Goal: Communication & Community: Participate in discussion

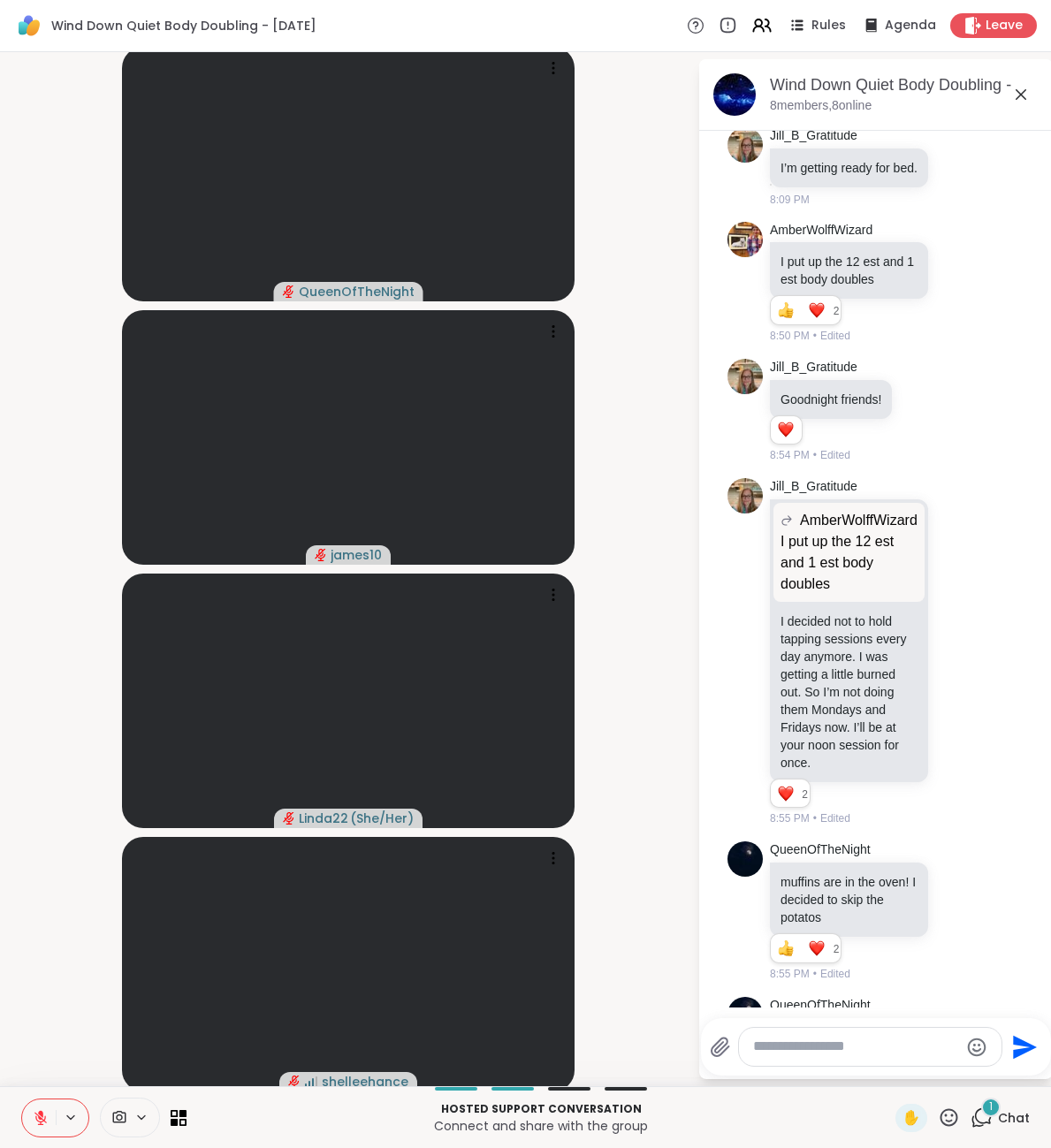
scroll to position [518, 0]
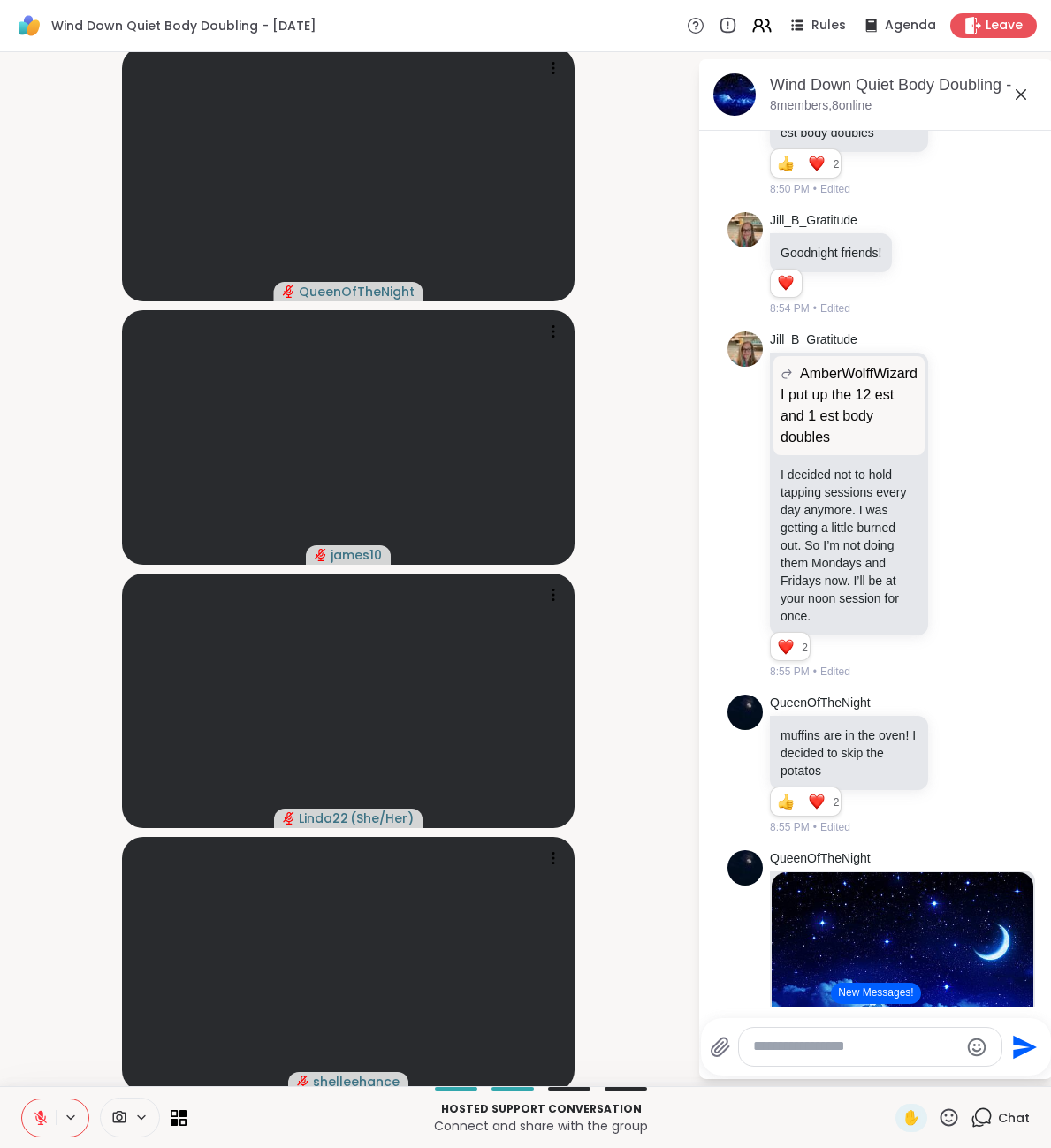
click at [829, 1049] on textarea "Type your message" at bounding box center [856, 1047] width 206 height 19
type textarea "**********"
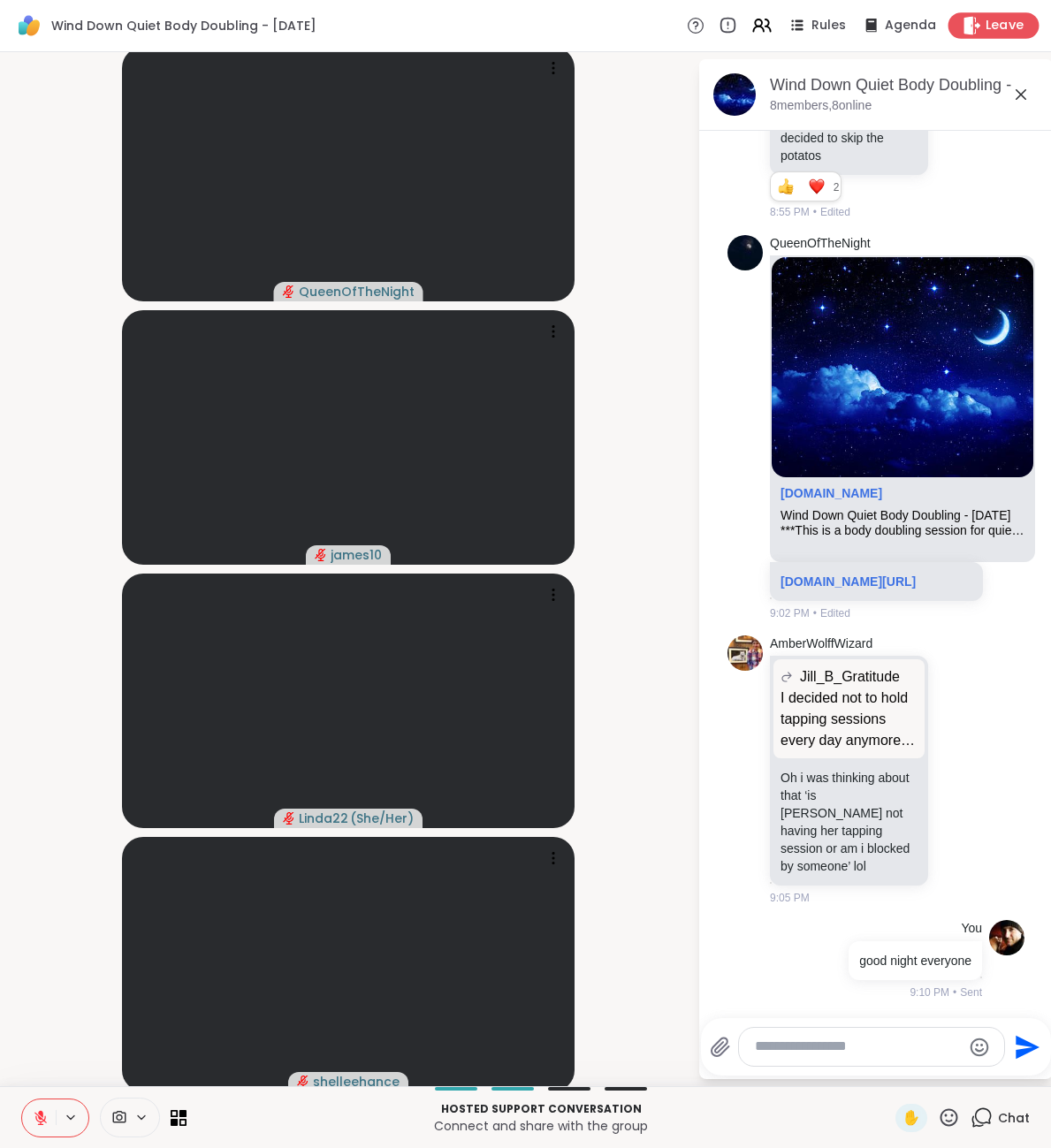
click at [980, 34] on icon at bounding box center [972, 25] width 19 height 19
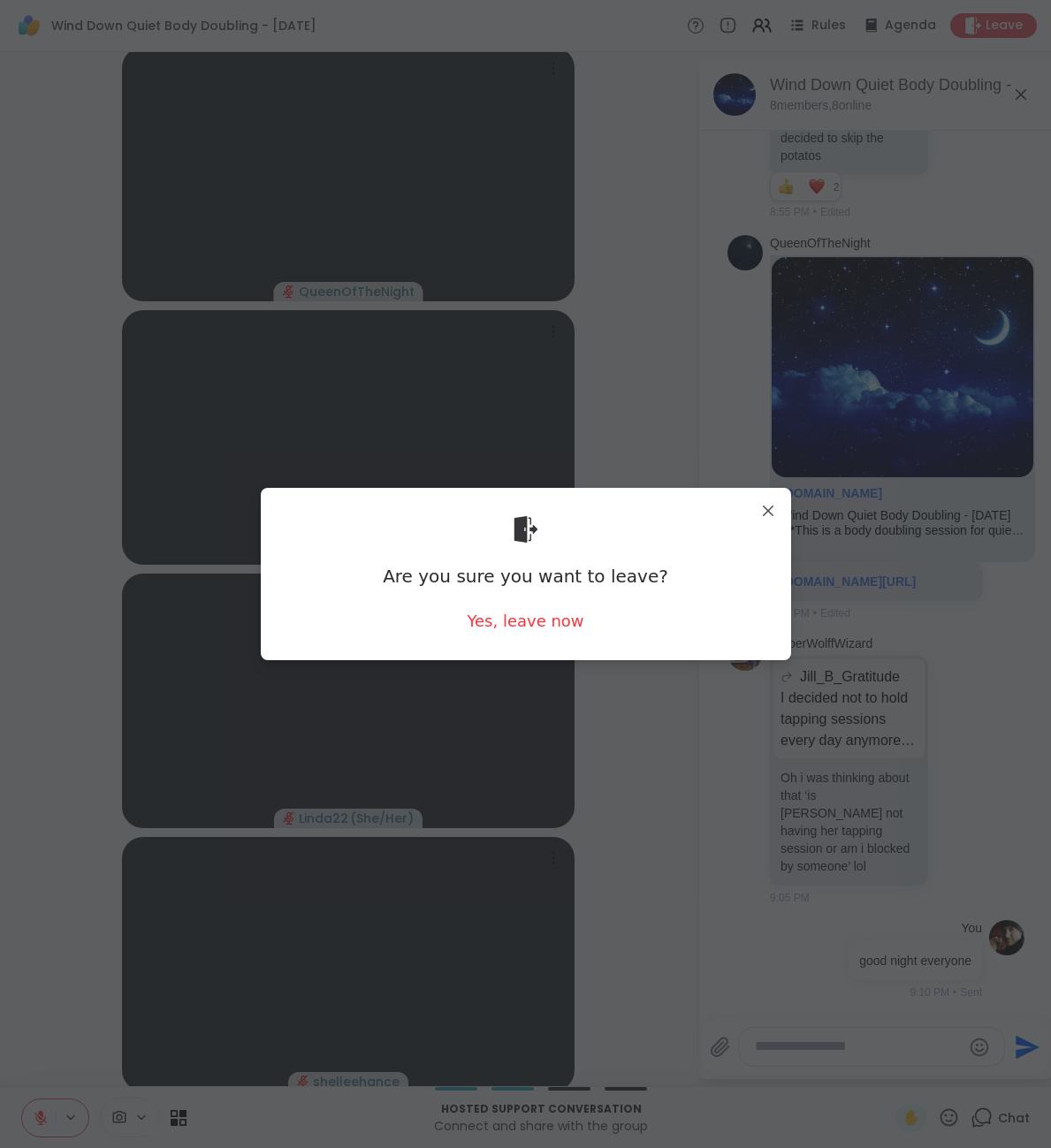
click at [543, 604] on div "Are you sure you want to leave? Yes, leave now" at bounding box center [526, 574] width 502 height 144
click at [534, 619] on div "Yes, leave now" at bounding box center [525, 621] width 117 height 22
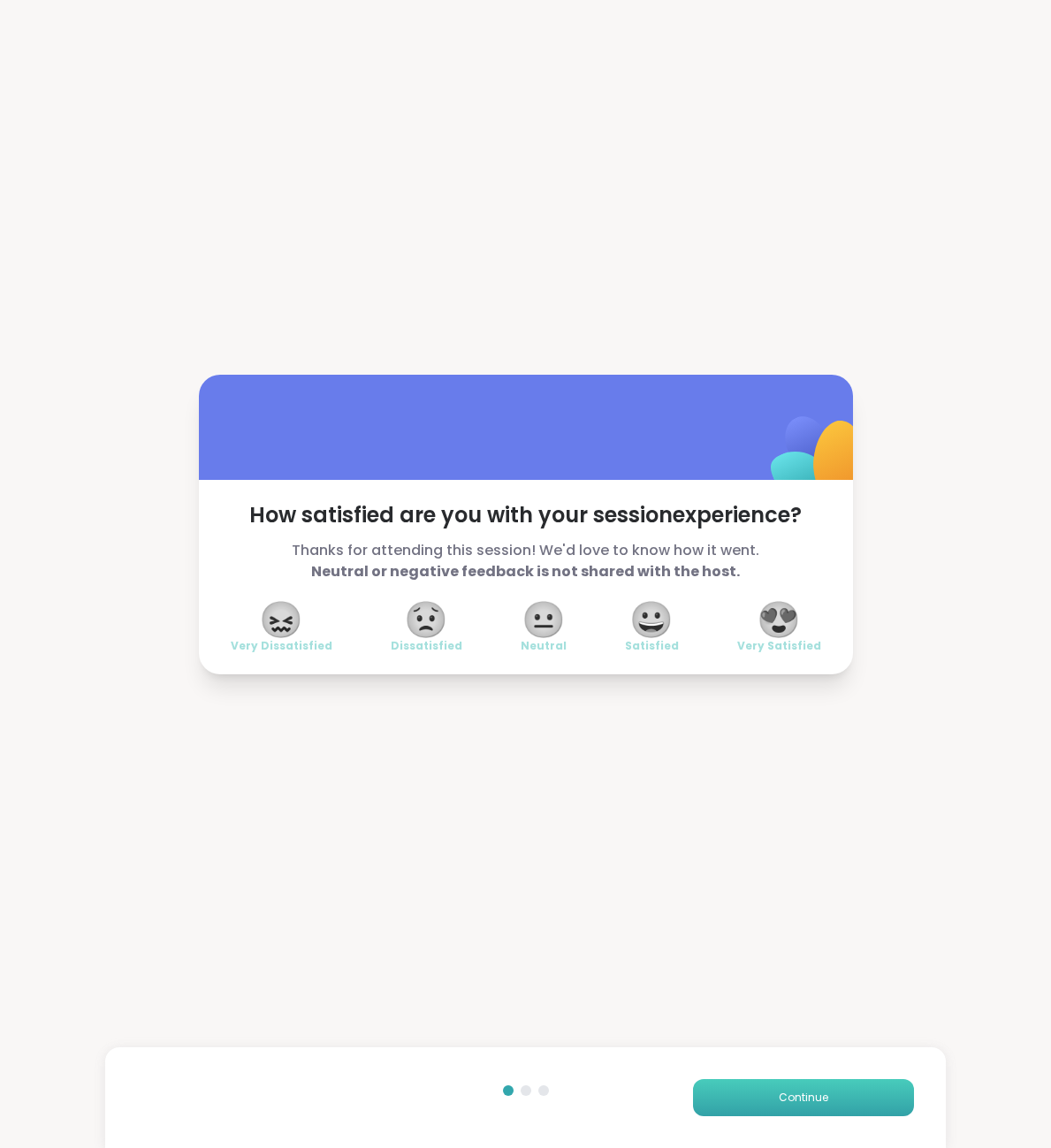
click at [768, 1101] on button "Continue" at bounding box center [803, 1097] width 221 height 37
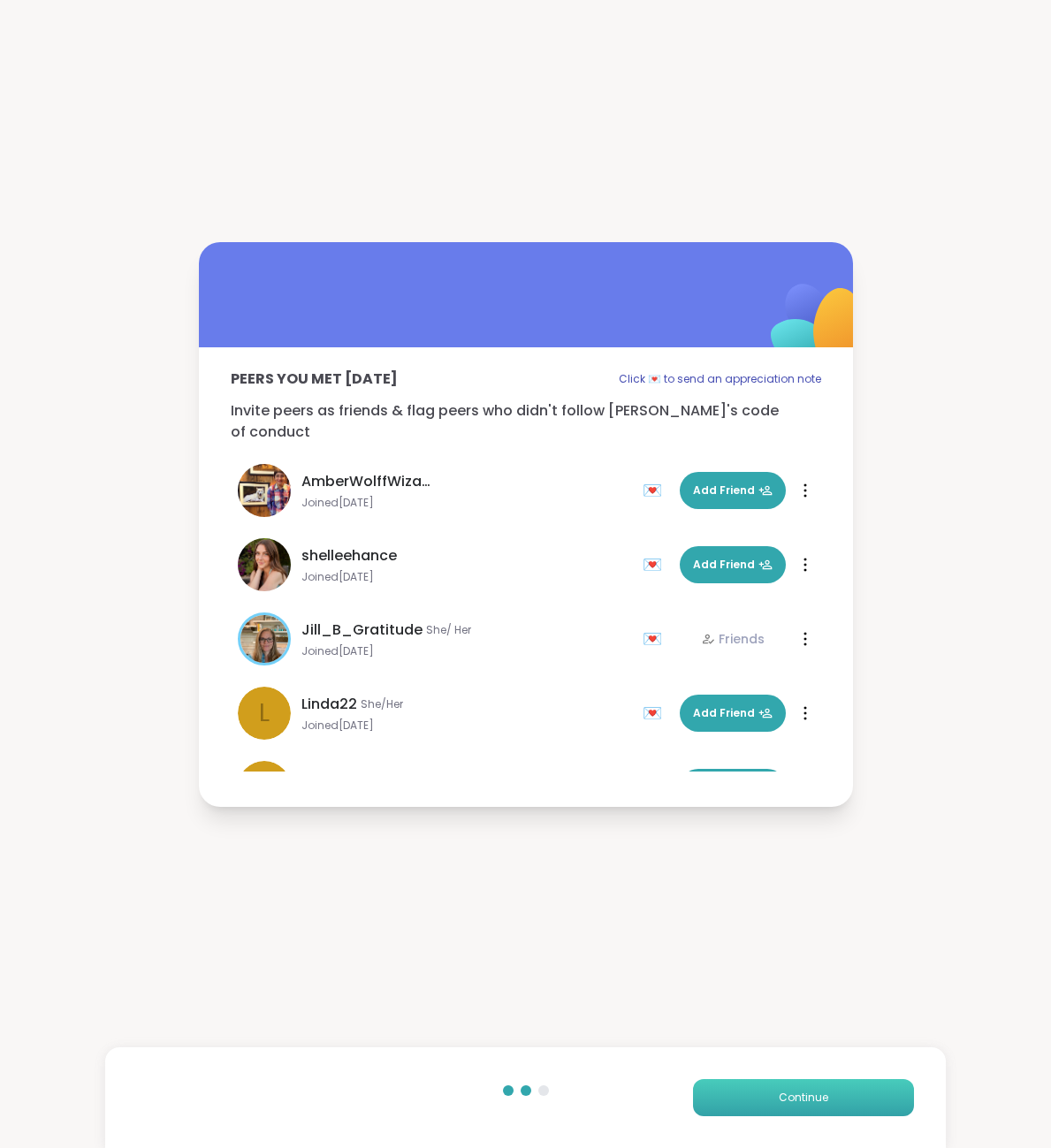
click at [771, 1102] on button "Continue" at bounding box center [803, 1097] width 221 height 37
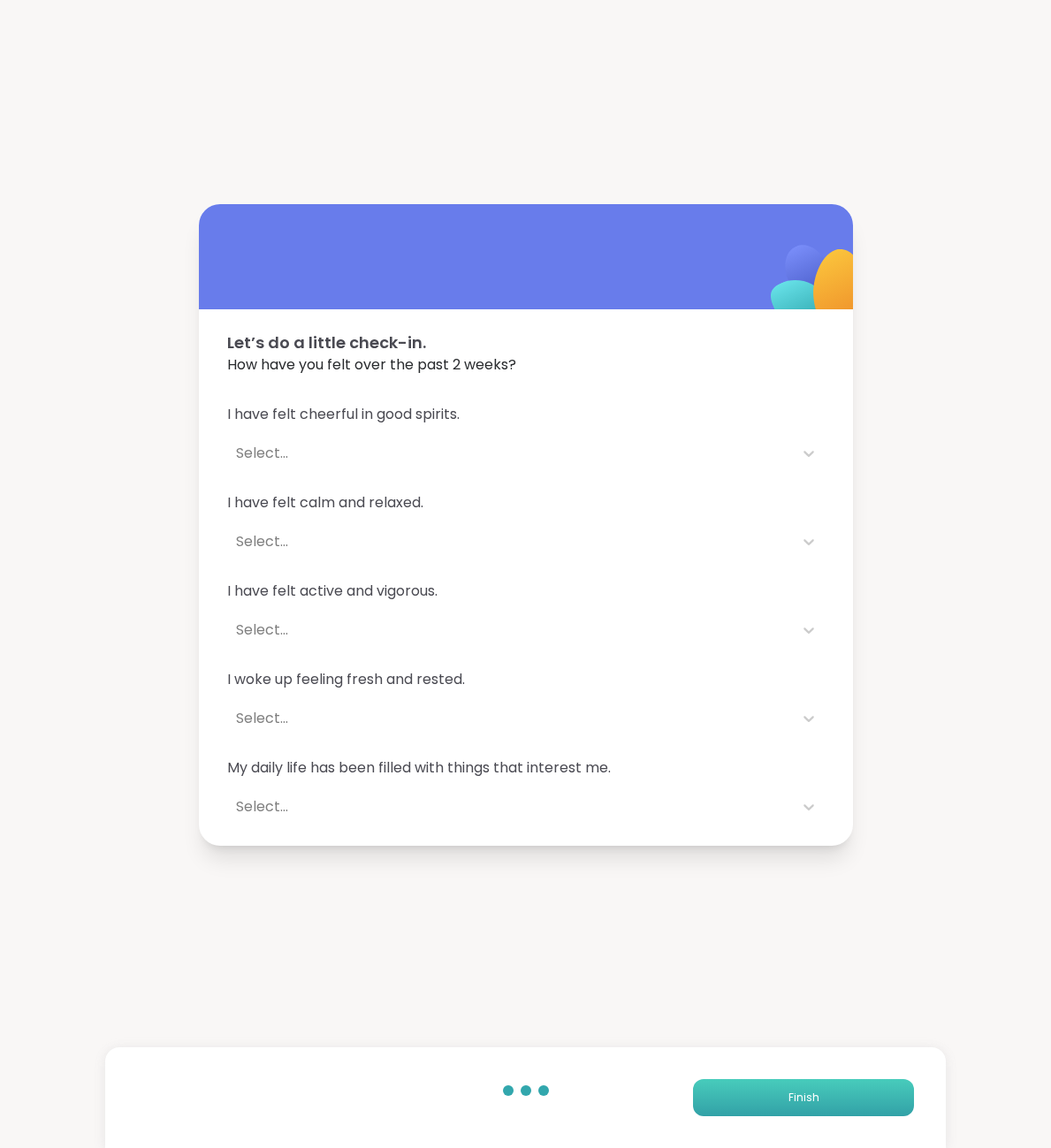
click at [771, 1102] on button "Finish" at bounding box center [803, 1097] width 221 height 37
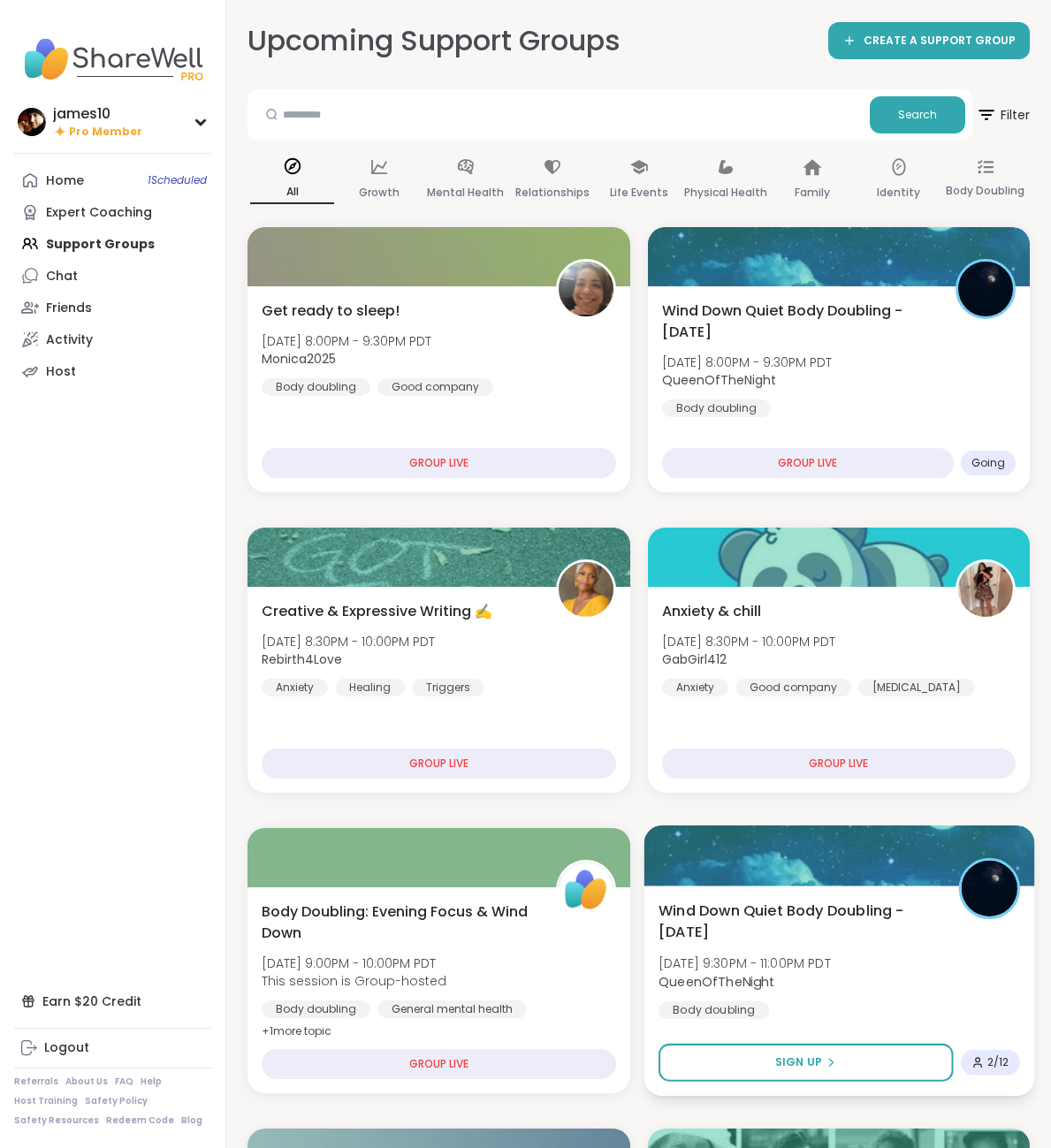
click at [840, 941] on span "Wind Down Quiet Body Doubling - [DATE]" at bounding box center [797, 921] width 280 height 44
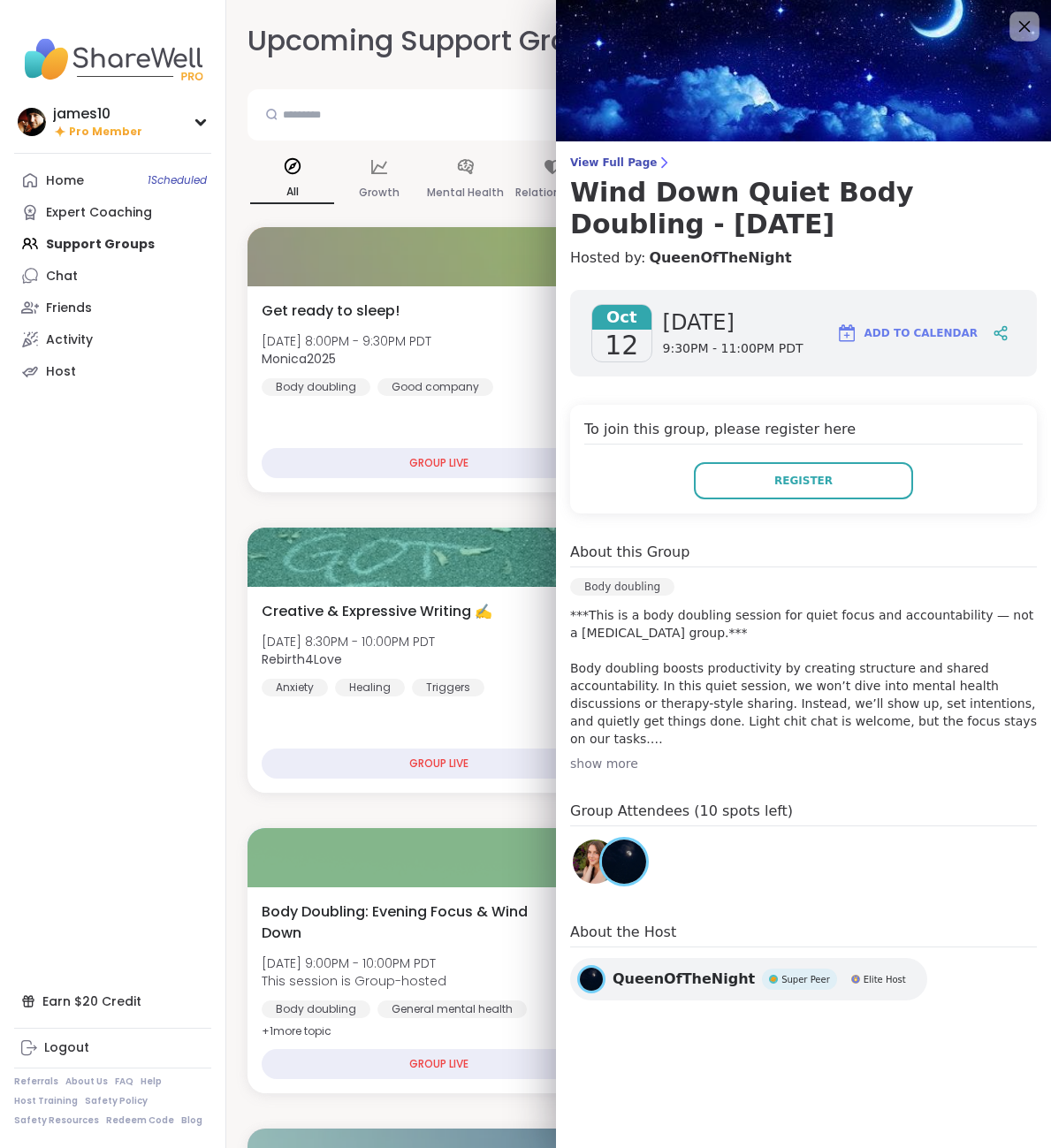
click at [1026, 18] on icon at bounding box center [1024, 26] width 22 height 22
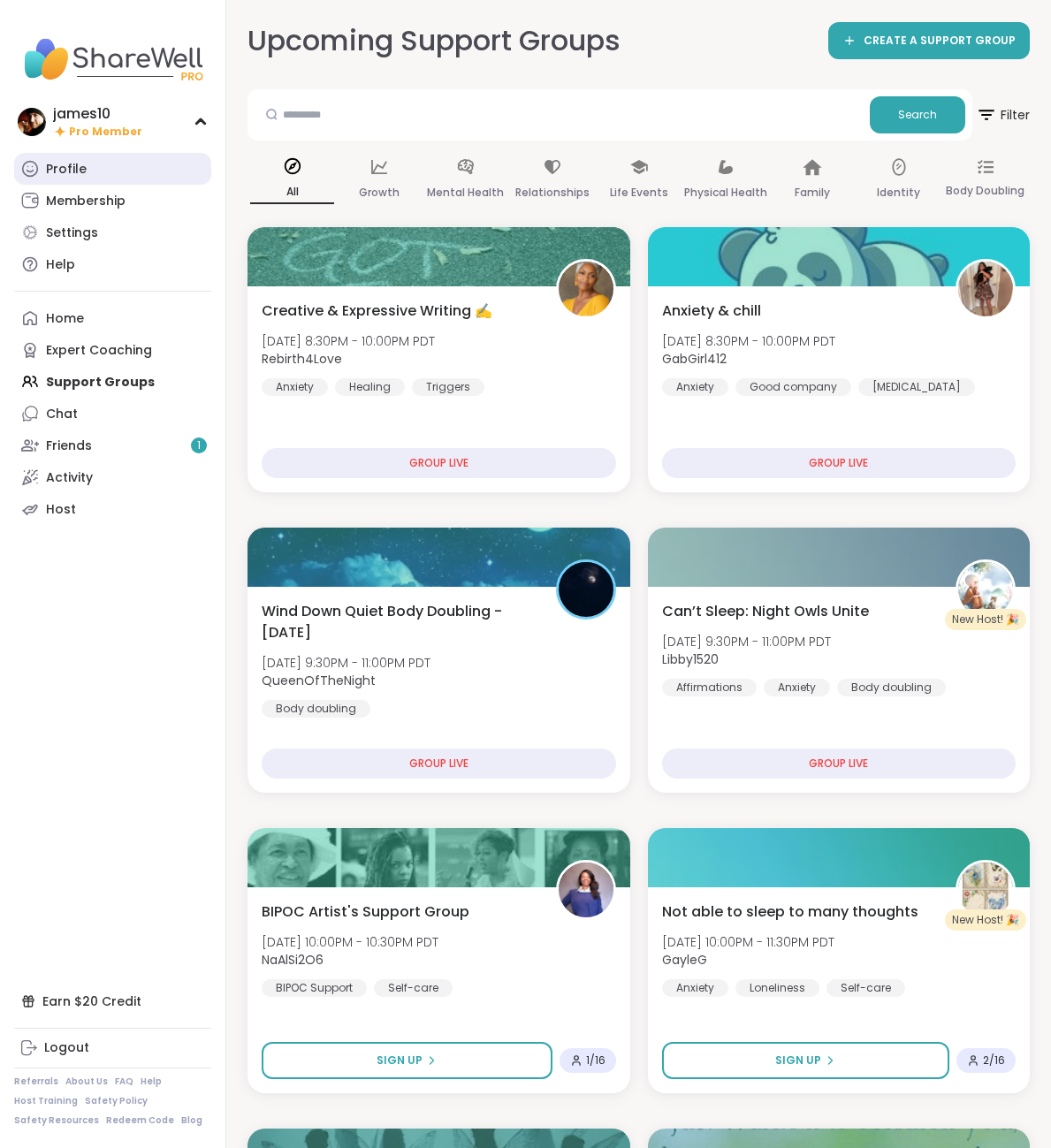
click at [91, 168] on link "Profile" at bounding box center [112, 168] width 197 height 32
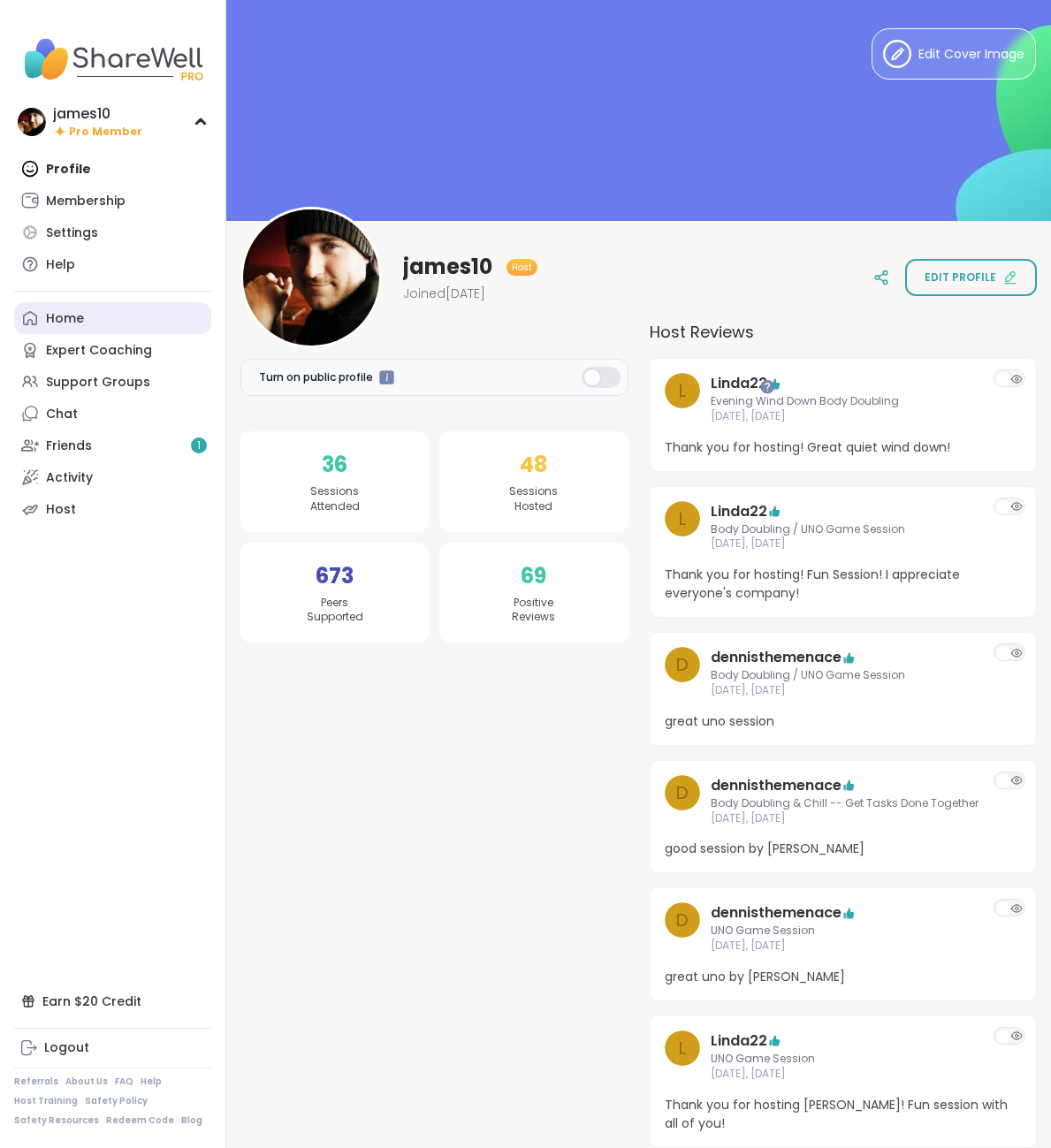
click at [83, 313] on link "Home" at bounding box center [112, 318] width 197 height 32
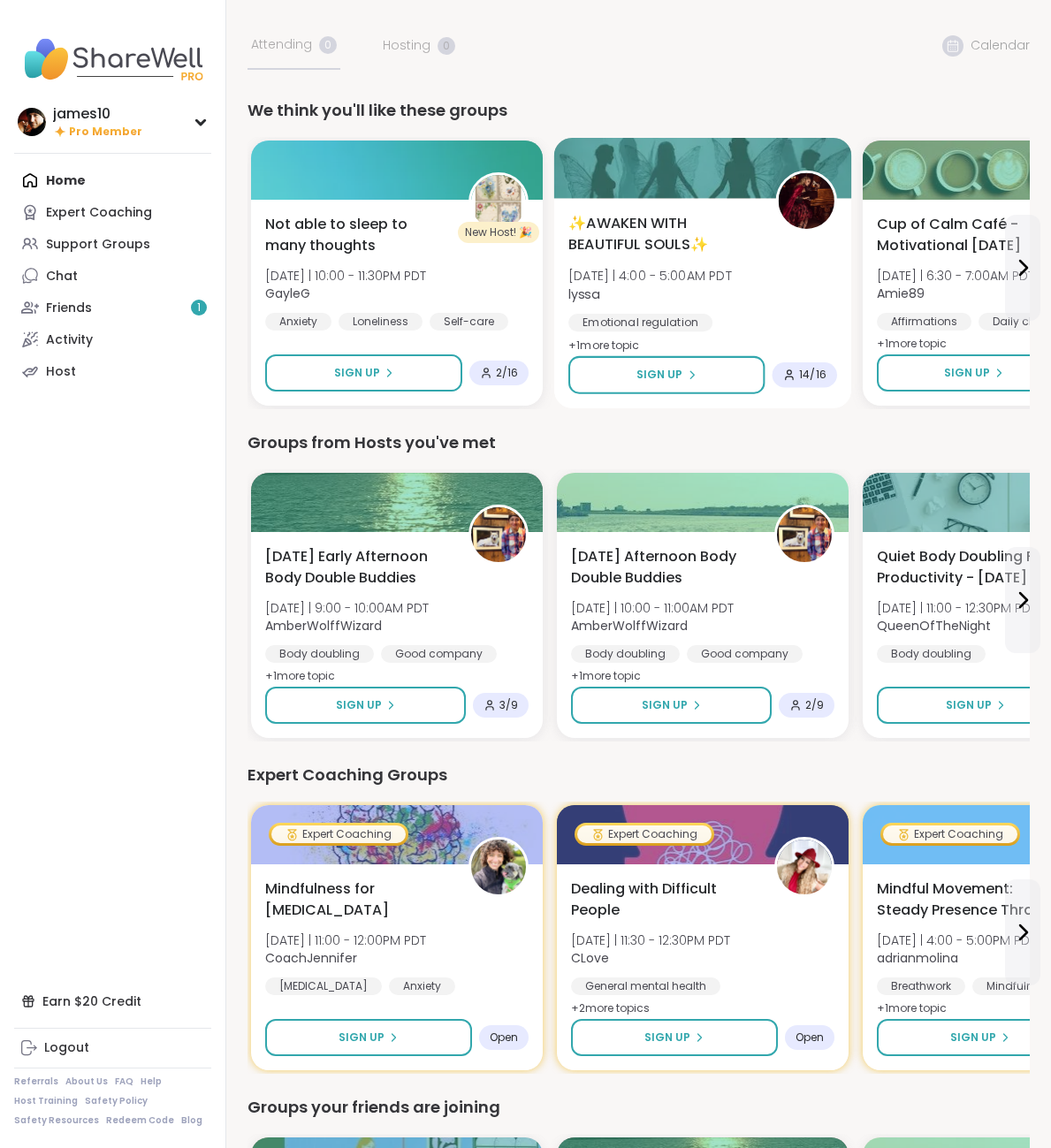
click at [800, 191] on img at bounding box center [806, 201] width 55 height 55
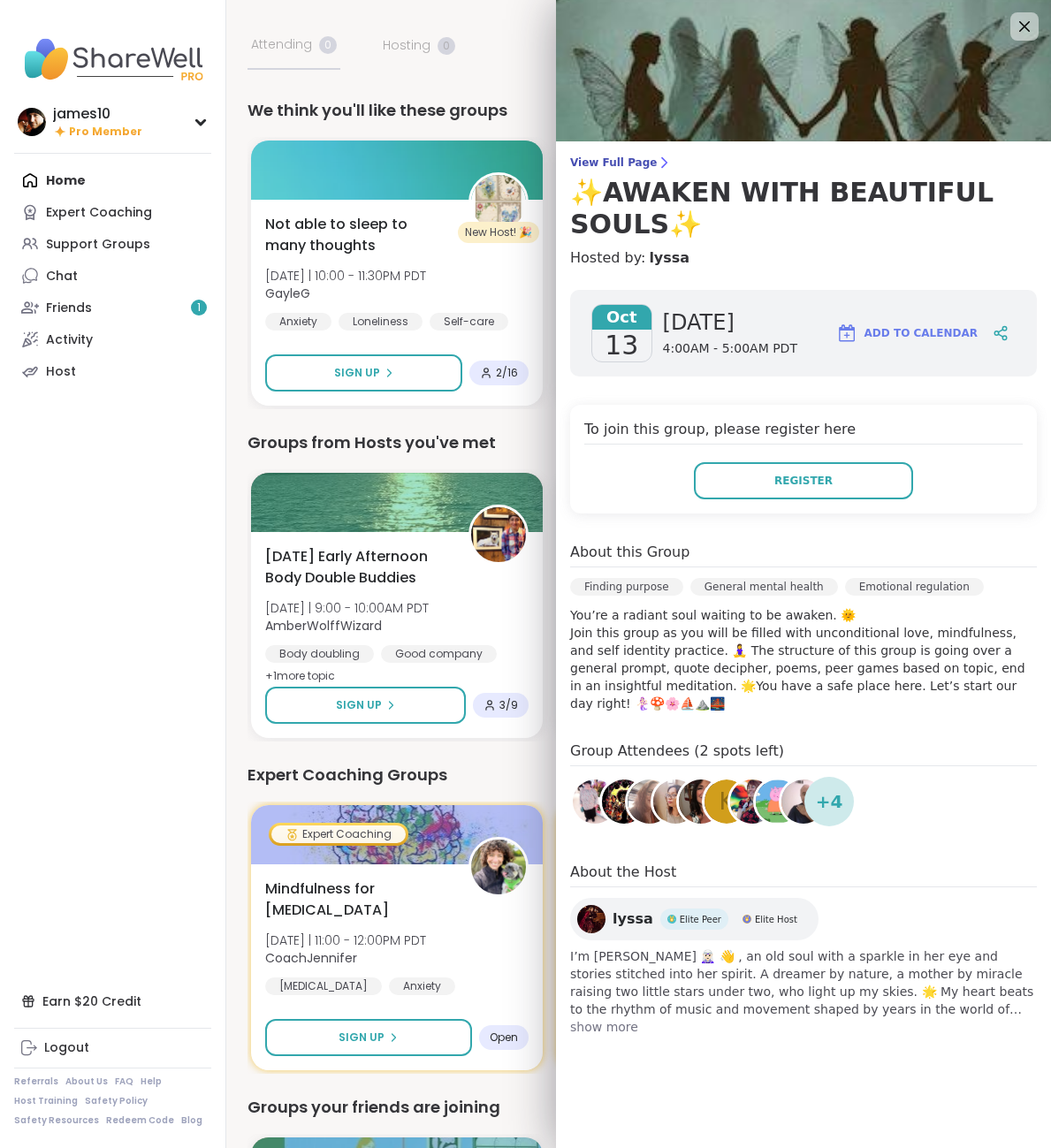
click at [597, 905] on img at bounding box center [591, 919] width 29 height 29
click at [1022, 24] on icon at bounding box center [1025, 27] width 12 height 12
